Goal: Transaction & Acquisition: Purchase product/service

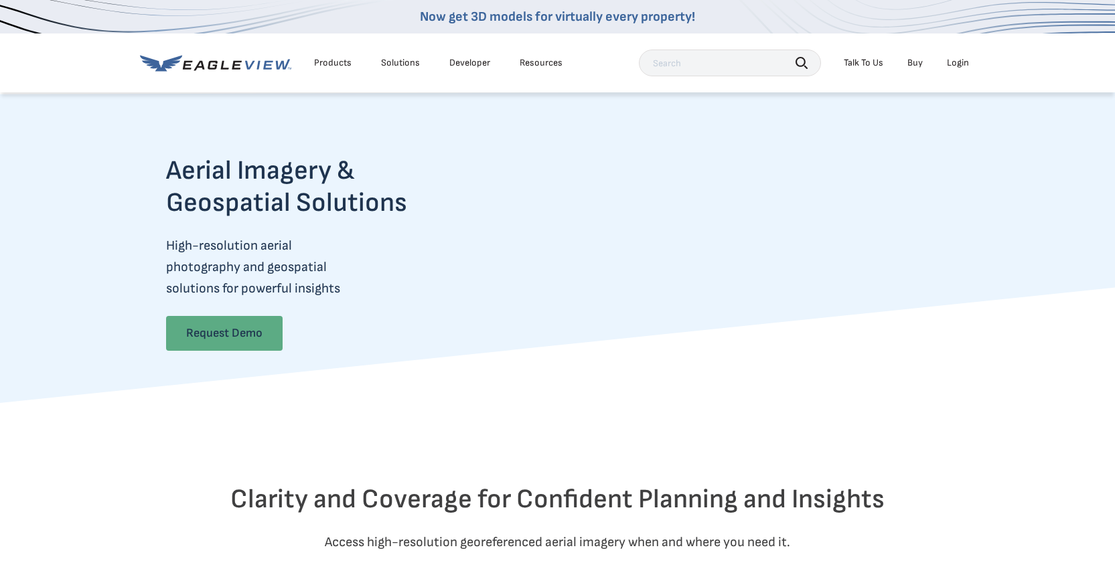
click at [238, 332] on link "Request Demo" at bounding box center [224, 333] width 116 height 35
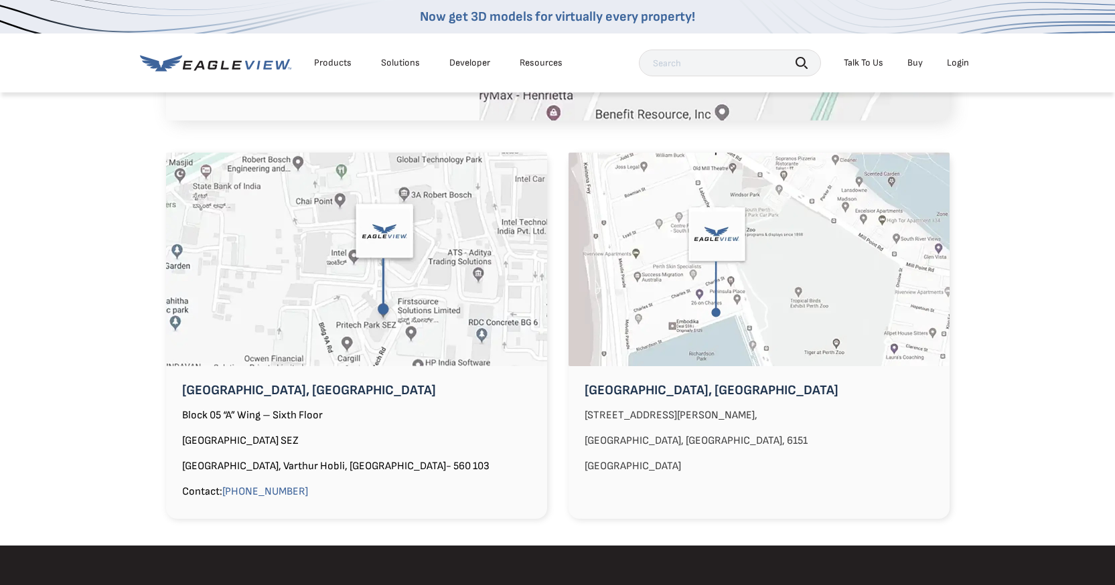
scroll to position [1072, 0]
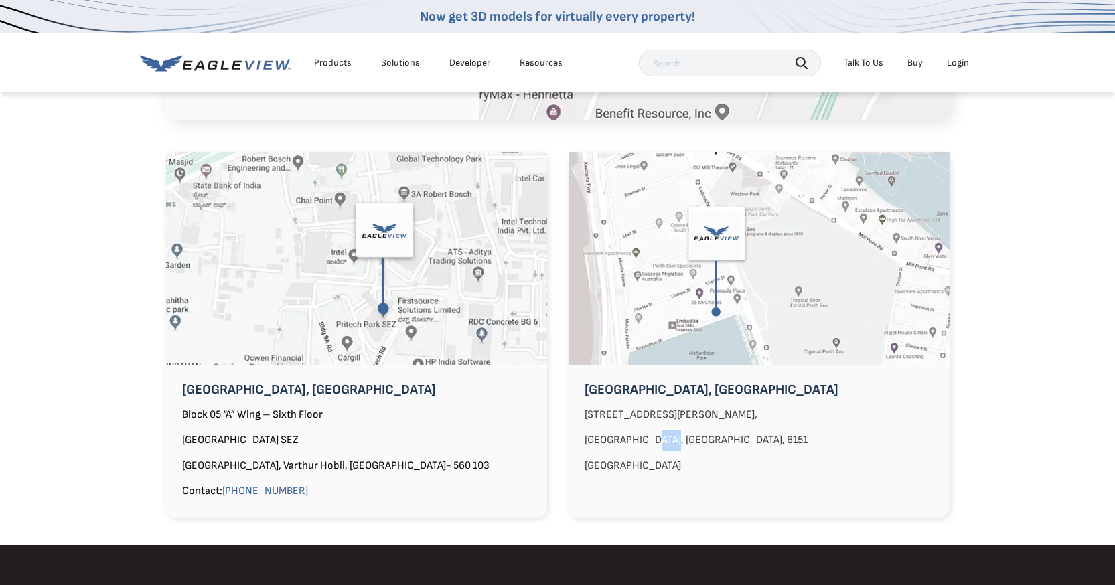
drag, startPoint x: 647, startPoint y: 422, endPoint x: 667, endPoint y: 418, distance: 19.8
click at [667, 430] on p "South Perth, Western Australia, 6151" at bounding box center [758, 440] width 381 height 21
click at [688, 455] on p "[GEOGRAPHIC_DATA]" at bounding box center [758, 465] width 381 height 21
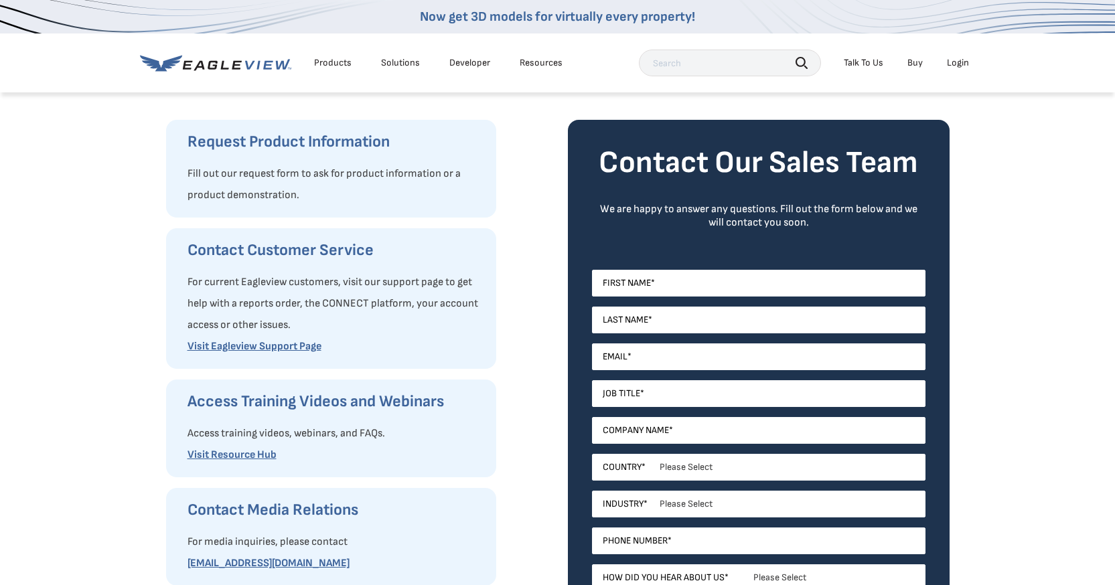
scroll to position [268, 0]
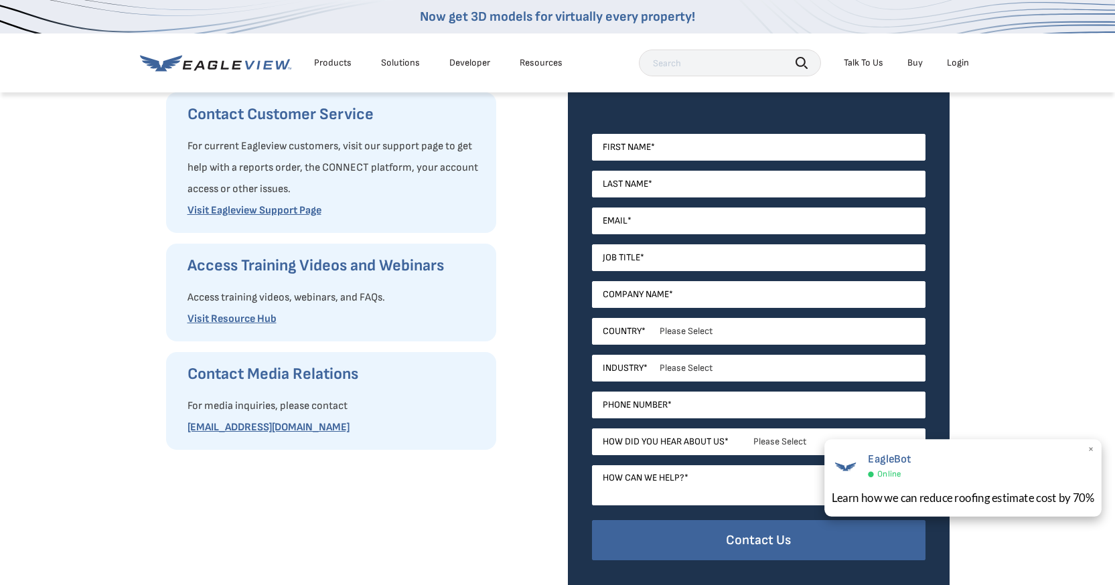
click at [1091, 448] on span "×" at bounding box center [1090, 450] width 7 height 14
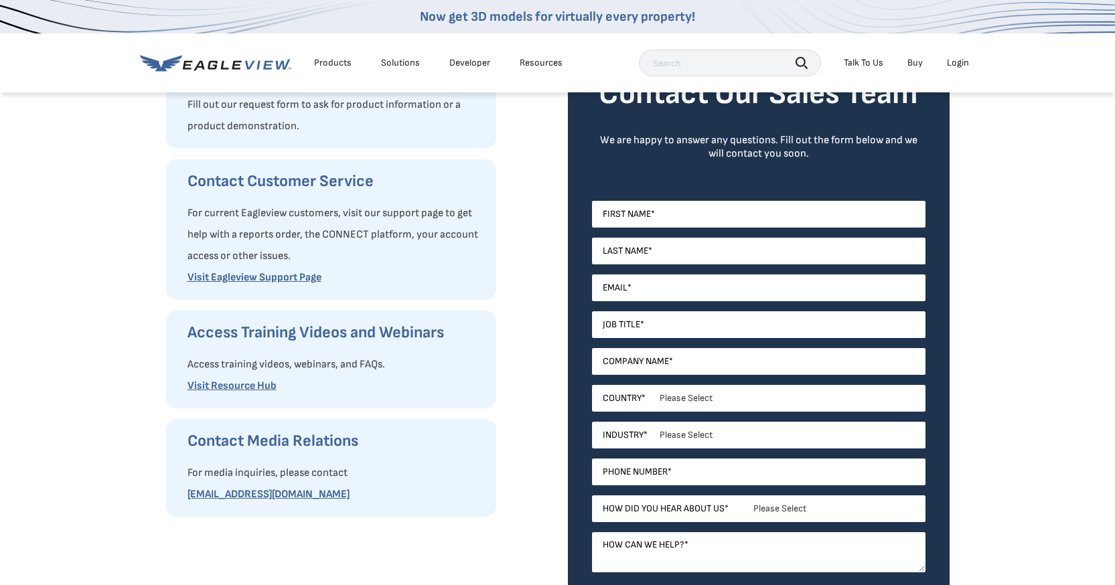
scroll to position [0, 0]
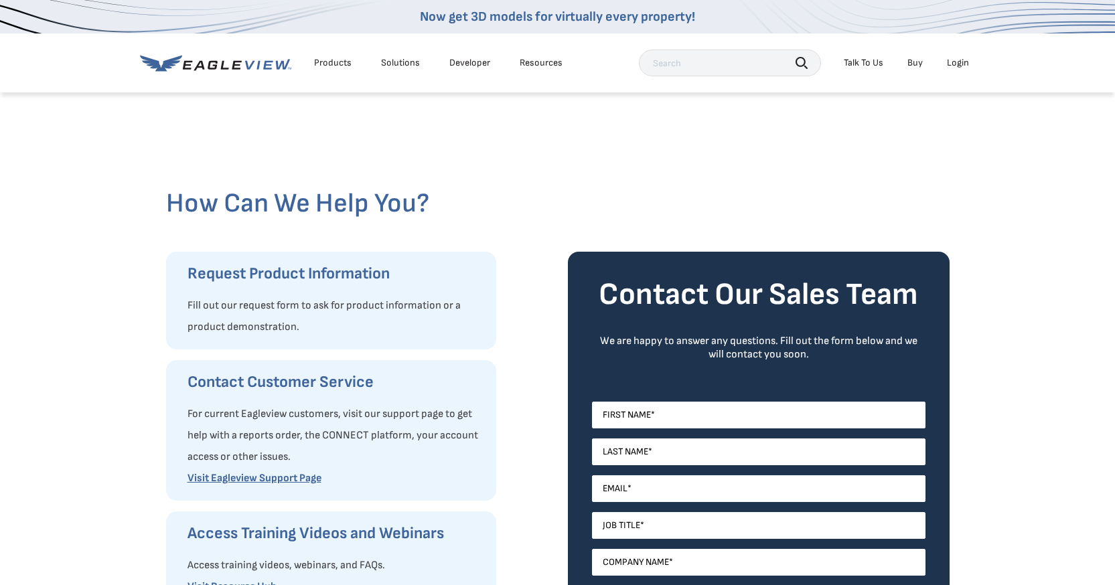
click at [254, 68] on icon at bounding box center [215, 63] width 151 height 17
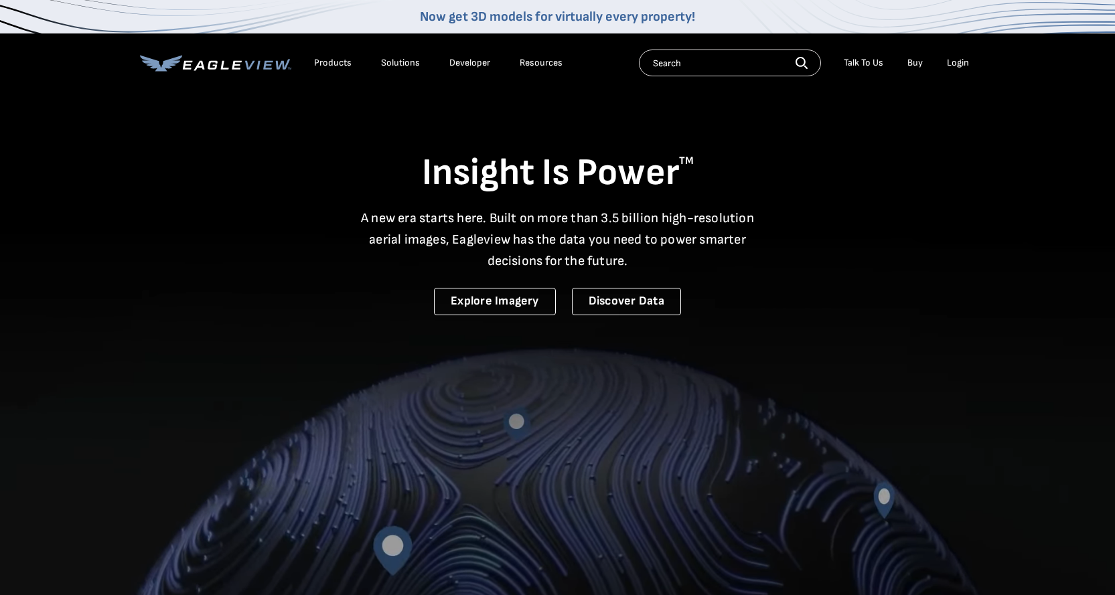
click at [909, 64] on link "Buy" at bounding box center [914, 63] width 15 height 12
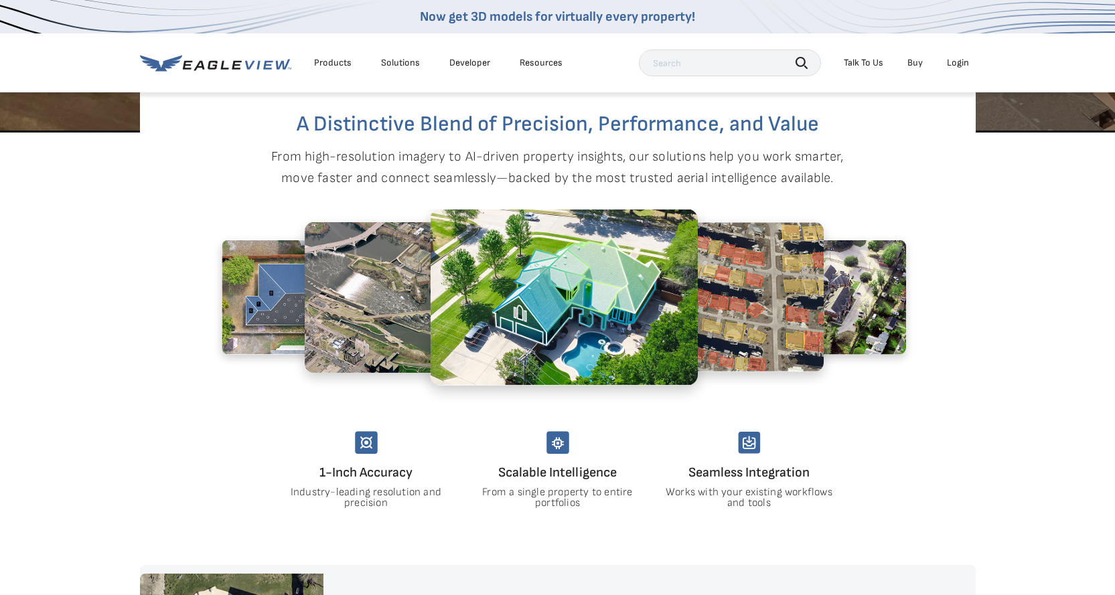
scroll to position [670, 0]
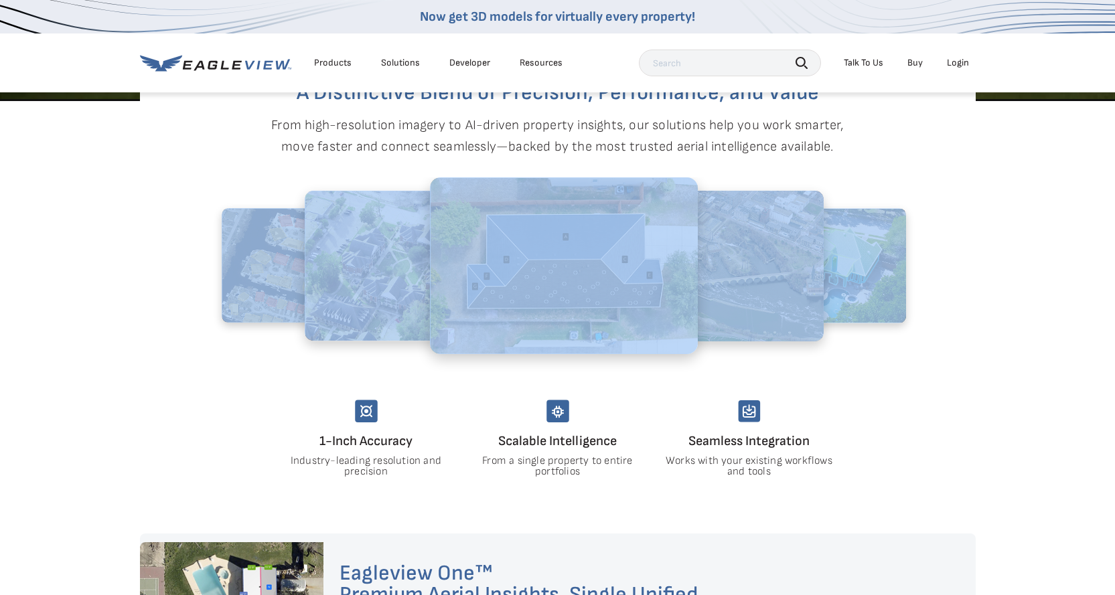
drag, startPoint x: 112, startPoint y: 309, endPoint x: 837, endPoint y: 310, distance: 725.0
click at [828, 310] on section "A Distinctive Blend of Precision, Performance, and Value From high-resolution i…" at bounding box center [557, 317] width 1115 height 432
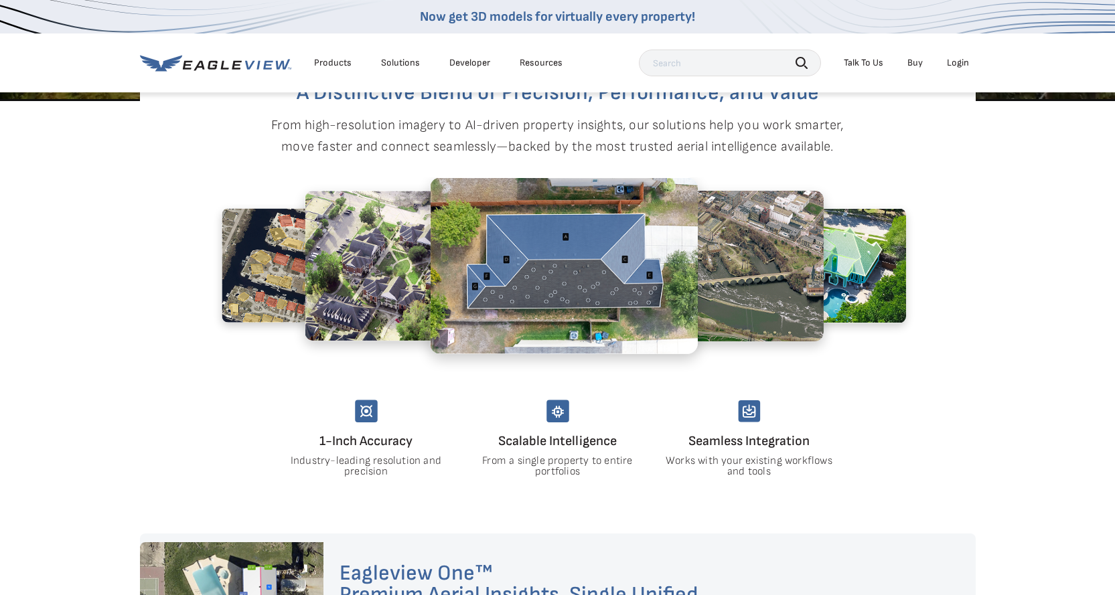
drag, startPoint x: 206, startPoint y: 343, endPoint x: 458, endPoint y: 205, distance: 287.0
click at [865, 328] on div at bounding box center [557, 277] width 728 height 201
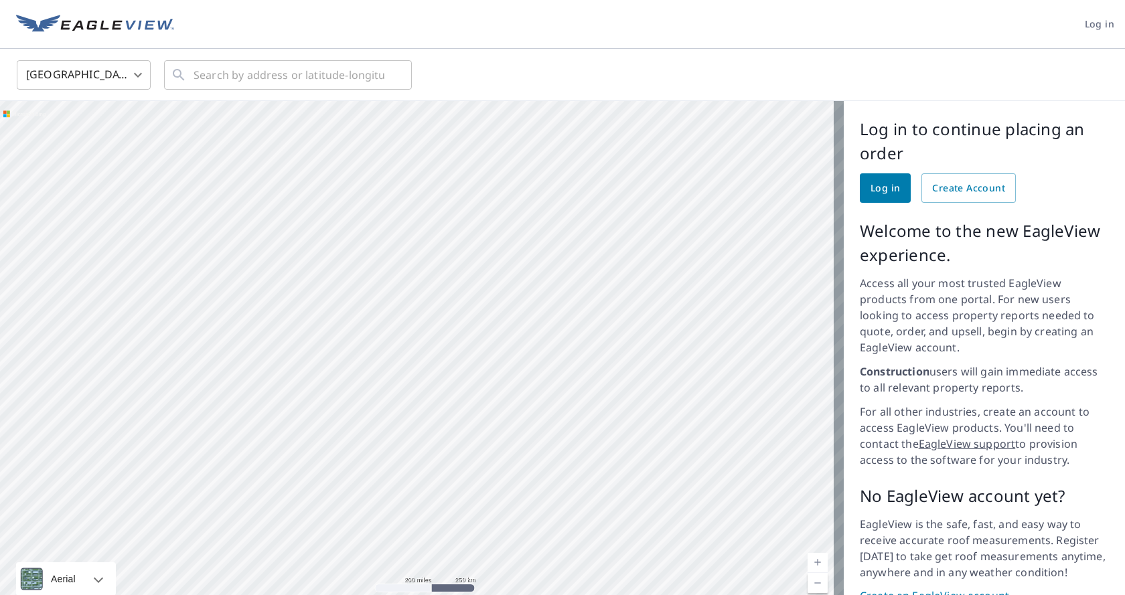
drag, startPoint x: 434, startPoint y: 272, endPoint x: 477, endPoint y: 307, distance: 54.7
click at [477, 307] on div at bounding box center [422, 360] width 844 height 519
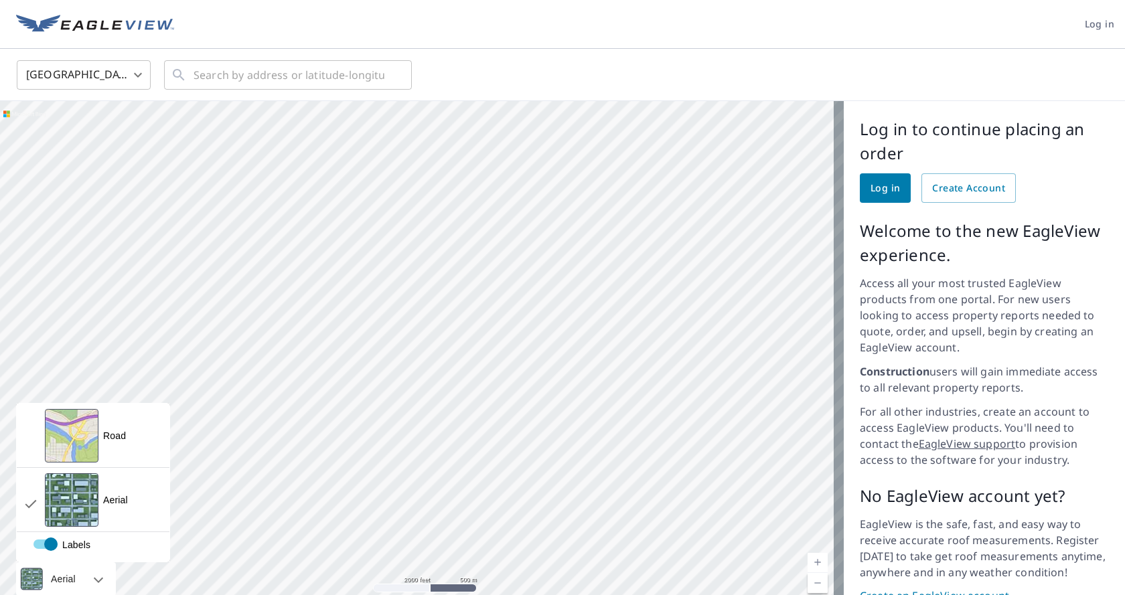
click at [88, 565] on div at bounding box center [84, 578] width 8 height 33
